Goal: Task Accomplishment & Management: Complete application form

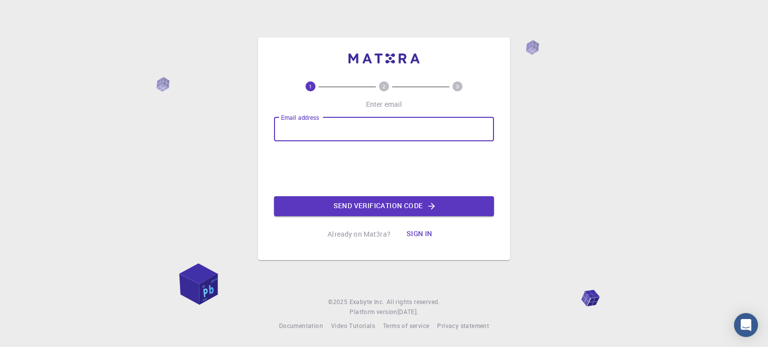
type input "[EMAIL_ADDRESS][DOMAIN_NAME]"
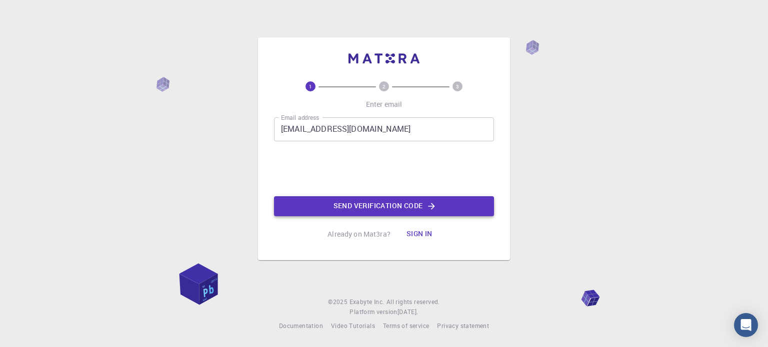
click at [349, 207] on button "Send verification code" at bounding box center [384, 206] width 220 height 20
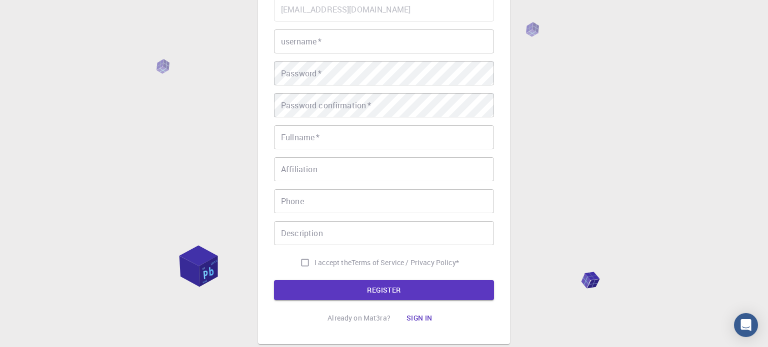
scroll to position [49, 0]
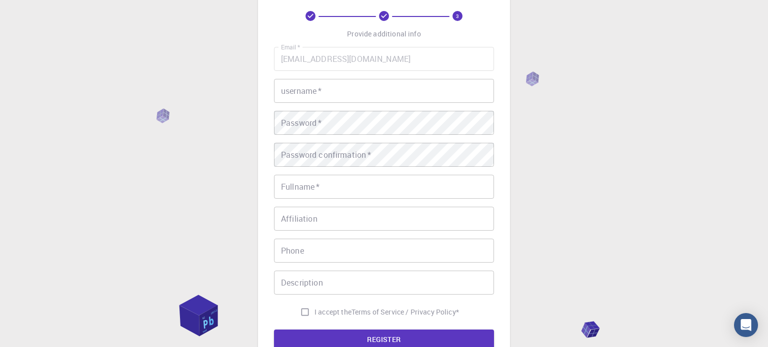
click at [293, 101] on input "username   *" at bounding box center [384, 91] width 220 height 24
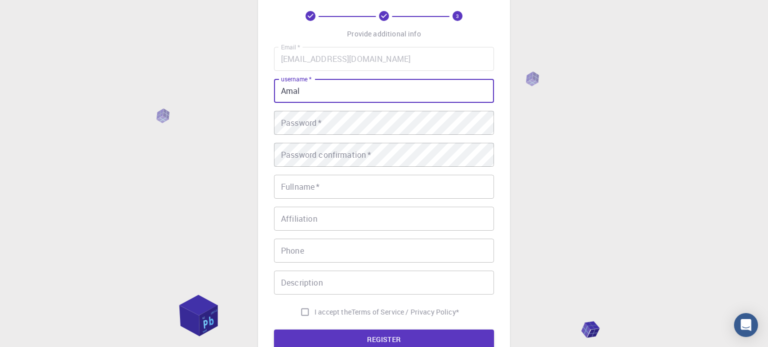
type input "Amal"
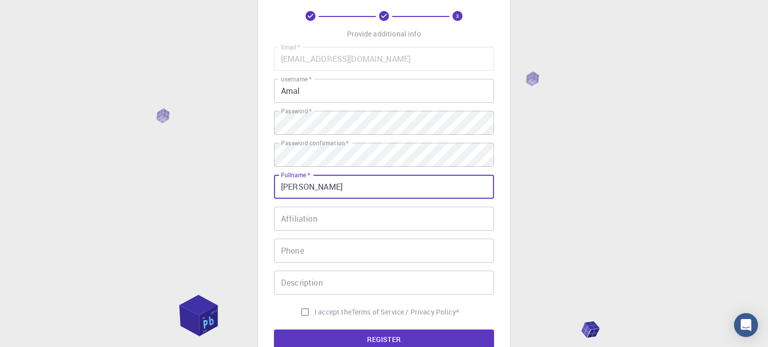
type input "[PERSON_NAME]"
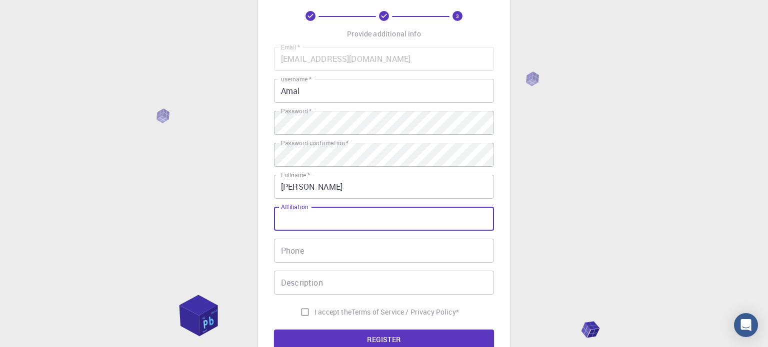
click at [298, 312] on input "I accept the Terms of Service / Privacy Policy *" at bounding box center [304, 312] width 19 height 19
checkbox input "true"
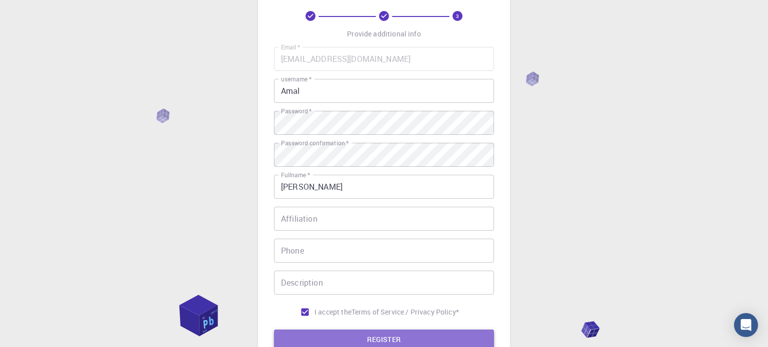
click at [306, 339] on button "REGISTER" at bounding box center [384, 340] width 220 height 20
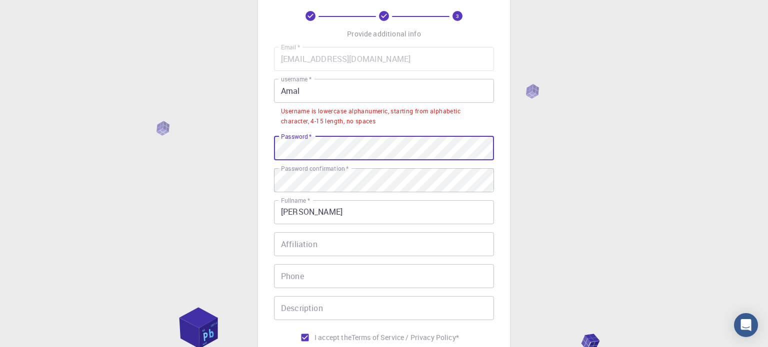
click at [271, 142] on div "3 Provide additional info Email   * [EMAIL_ADDRESS][DOMAIN_NAME] Email   * user…" at bounding box center [384, 193] width 252 height 452
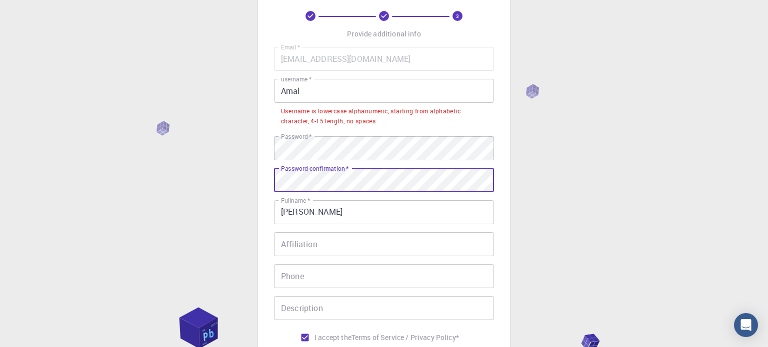
click at [151, 184] on div "3 Provide additional info Email   * [EMAIL_ADDRESS][DOMAIN_NAME] Email   * user…" at bounding box center [384, 218] width 768 height 534
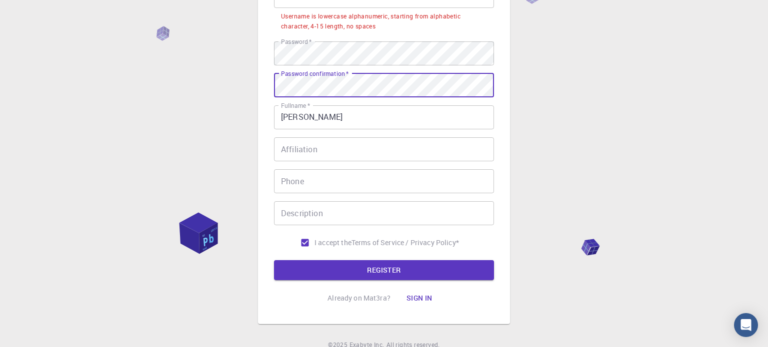
scroll to position [187, 0]
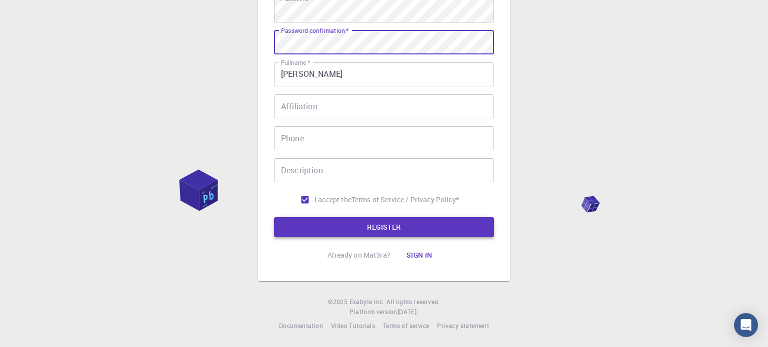
click at [381, 234] on button "REGISTER" at bounding box center [384, 227] width 220 height 20
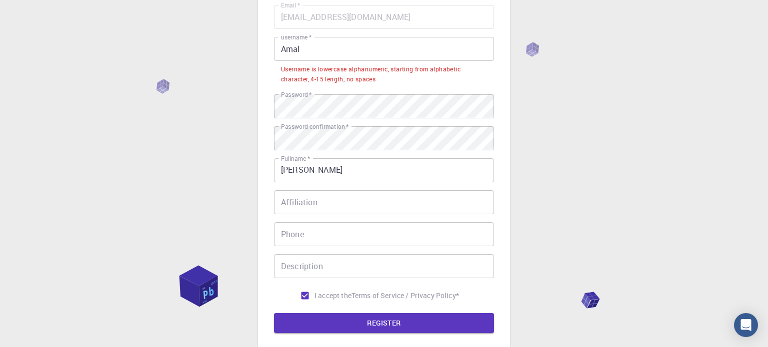
scroll to position [34, 0]
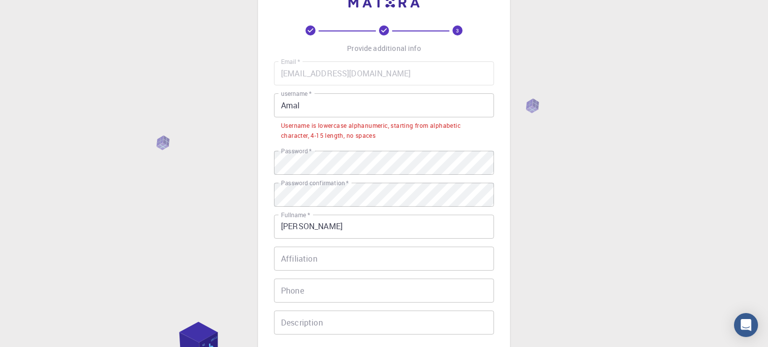
click at [318, 111] on input "Amal" at bounding box center [384, 105] width 220 height 24
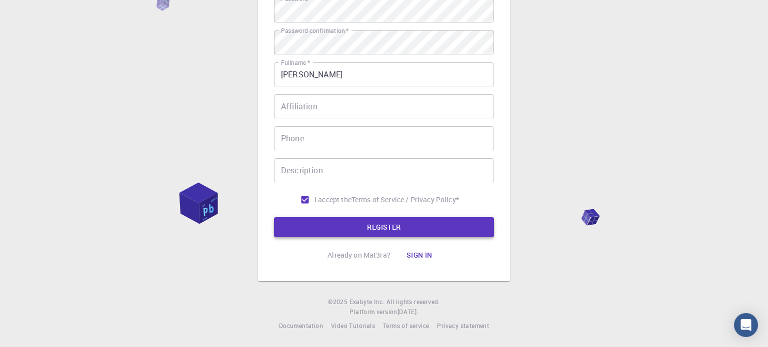
click at [402, 232] on button "REGISTER" at bounding box center [384, 227] width 220 height 20
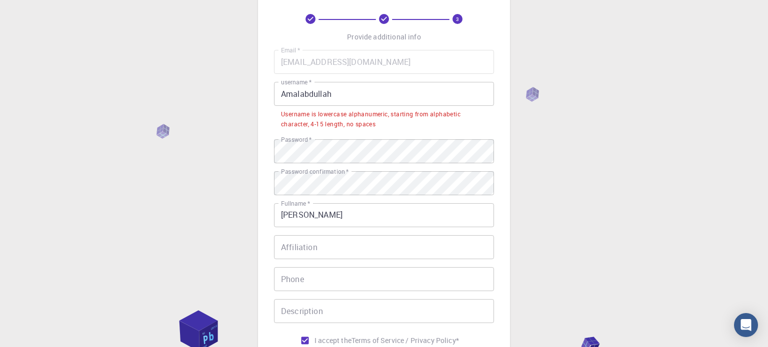
scroll to position [20, 0]
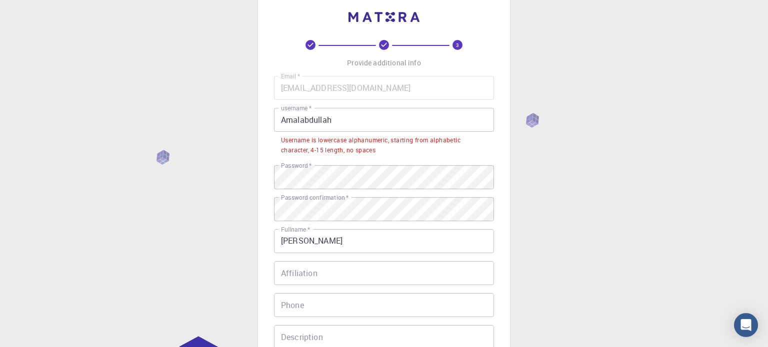
click at [344, 119] on input "Amalabdullah" at bounding box center [384, 120] width 220 height 24
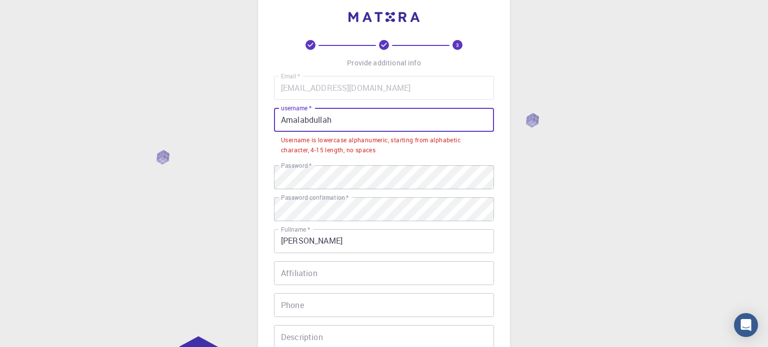
click at [287, 120] on input "Amalabdullah" at bounding box center [384, 120] width 220 height 24
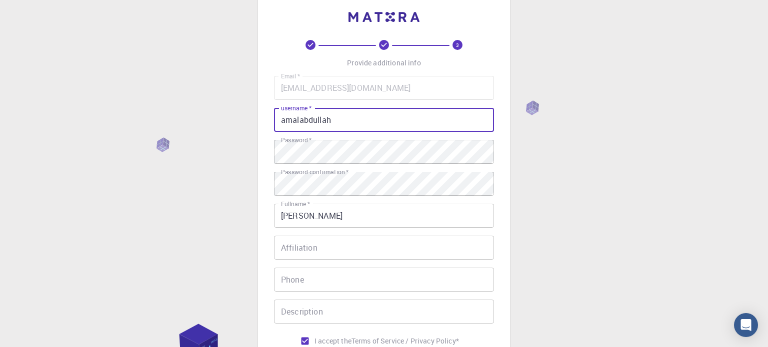
scroll to position [161, 0]
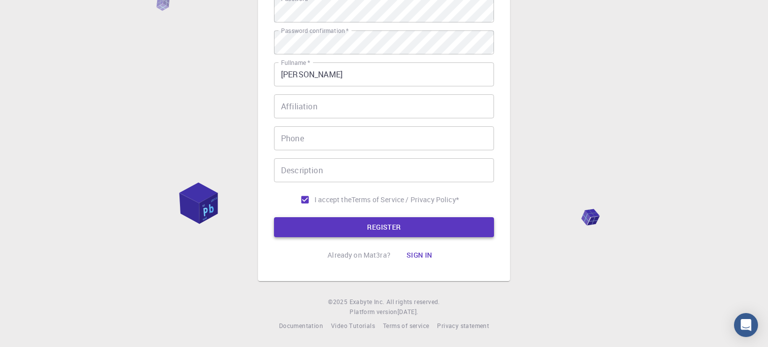
type input "amalabdullah"
click at [404, 227] on button "REGISTER" at bounding box center [384, 227] width 220 height 20
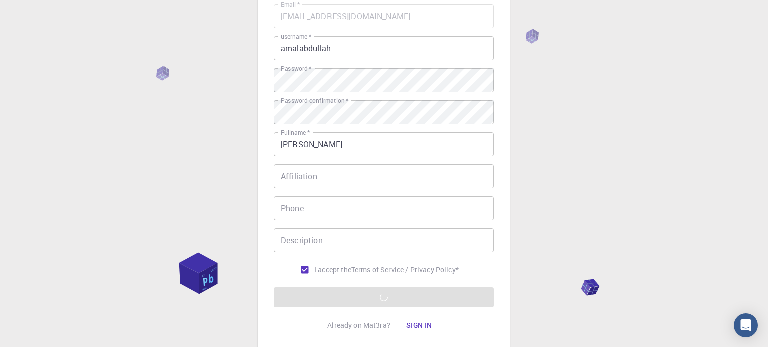
scroll to position [0, 0]
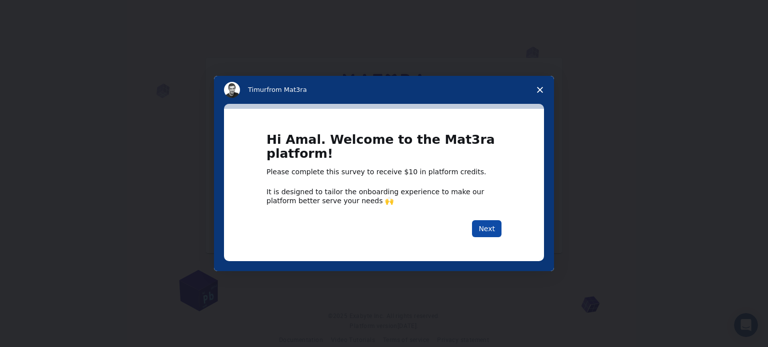
click at [483, 229] on button "Next" at bounding box center [486, 228] width 29 height 17
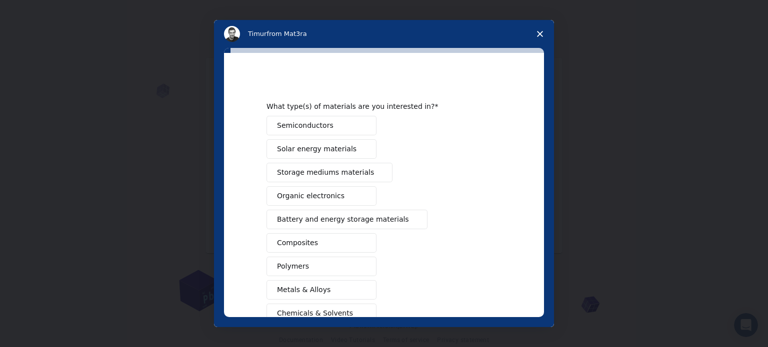
click at [537, 34] on icon "Close survey" at bounding box center [540, 34] width 6 height 6
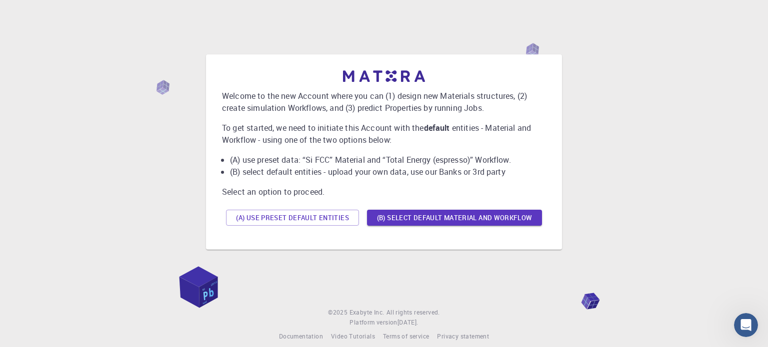
scroll to position [14, 0]
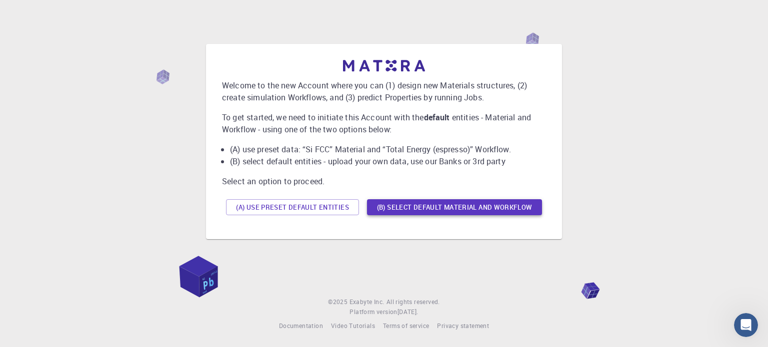
click at [430, 211] on button "(B) Select default material and workflow" at bounding box center [454, 207] width 175 height 16
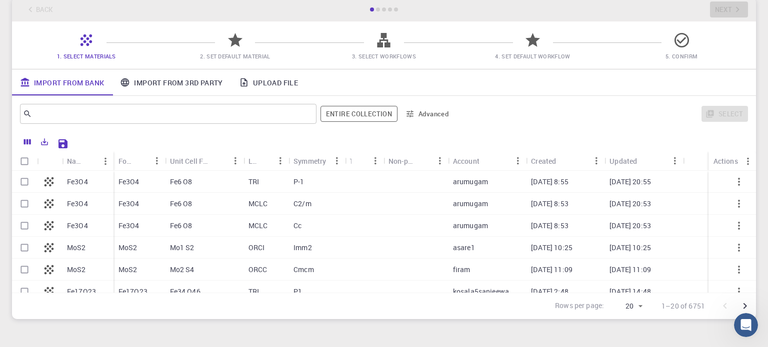
scroll to position [58, 0]
click at [430, 211] on div at bounding box center [415, 202] width 64 height 22
checkbox input "true"
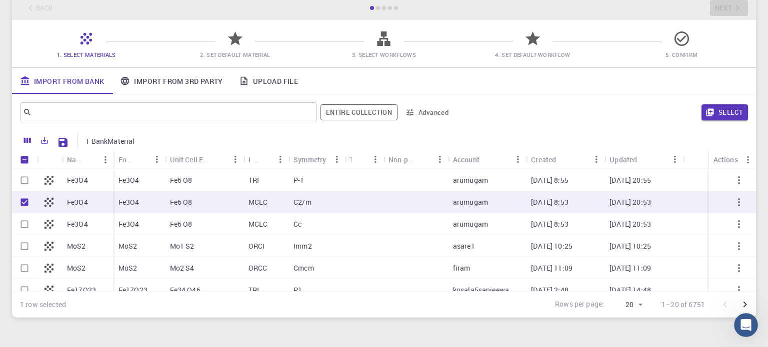
click at [79, 202] on p "Fe3O4" at bounding box center [77, 202] width 21 height 10
checkbox input "true"
click at [706, 109] on icon "button" at bounding box center [709, 112] width 9 height 9
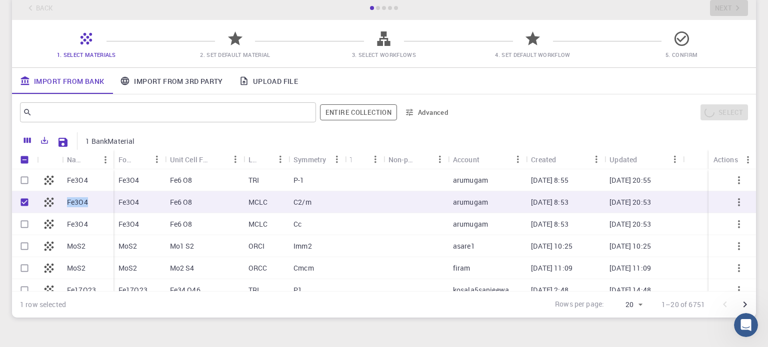
click at [88, 201] on div "Fe3O4" at bounding box center [87, 202] width 51 height 22
checkbox input "false"
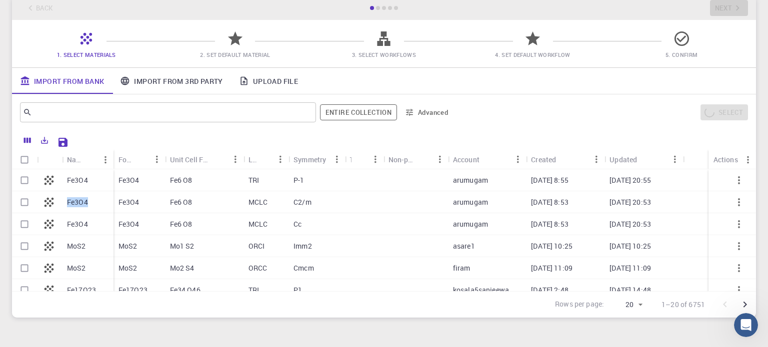
click at [53, 207] on icon at bounding box center [49, 202] width 14 height 14
checkbox input "true"
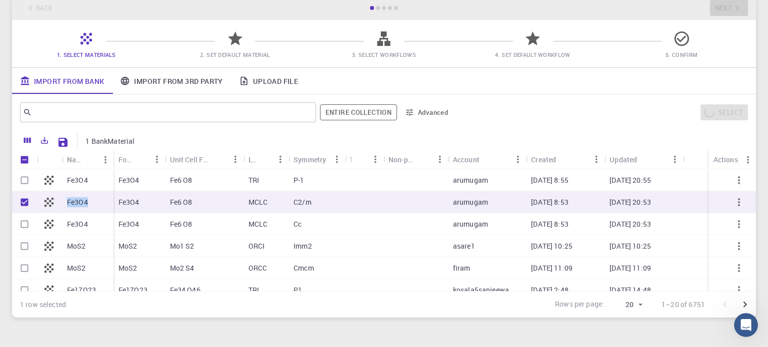
click at [49, 204] on icon at bounding box center [49, 202] width 14 height 14
checkbox input "true"
click at [49, 204] on icon at bounding box center [49, 202] width 14 height 14
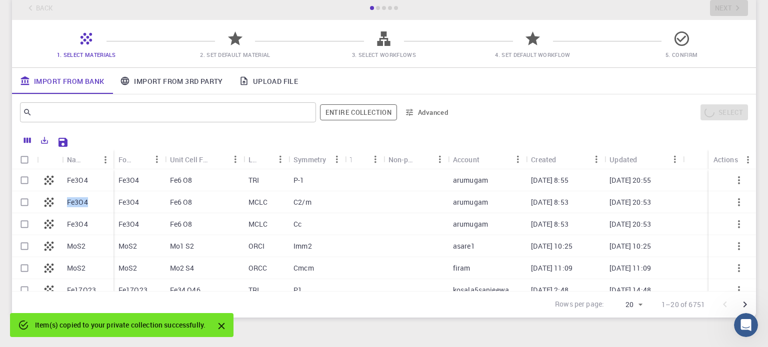
checkbox input "false"
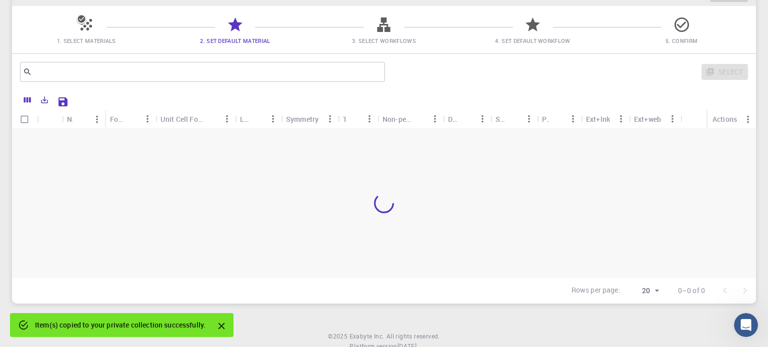
scroll to position [0, 0]
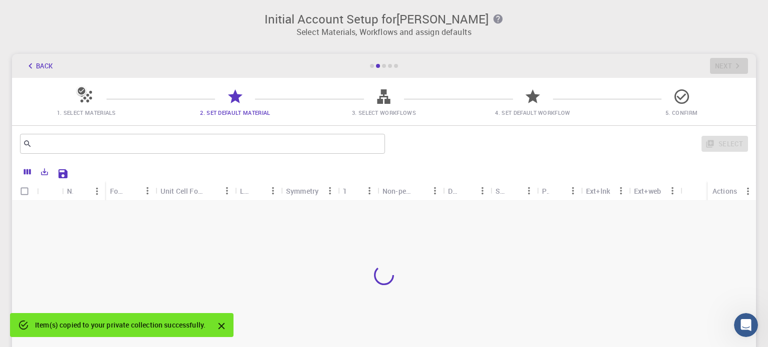
click at [184, 212] on div at bounding box center [384, 275] width 744 height 148
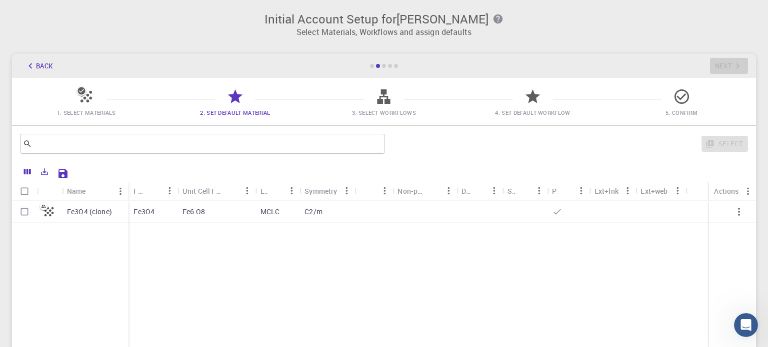
scroll to position [51, 0]
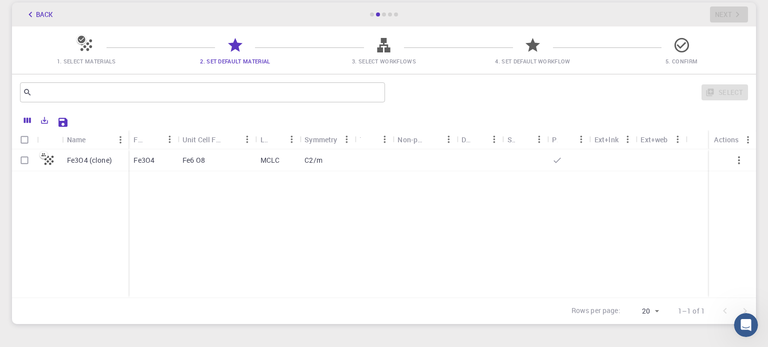
click at [147, 157] on p "Fe3O4" at bounding box center [143, 160] width 21 height 10
checkbox input "true"
